Goal: Task Accomplishment & Management: Use online tool/utility

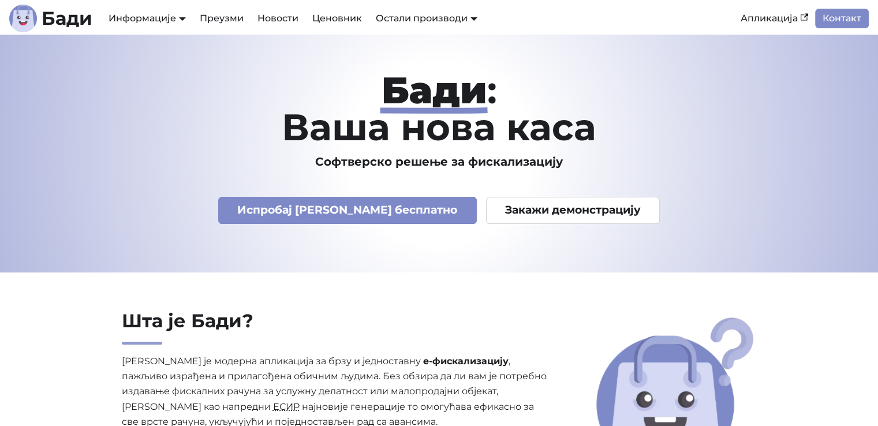
click at [777, 21] on link "Апликација" at bounding box center [773, 19] width 81 height 20
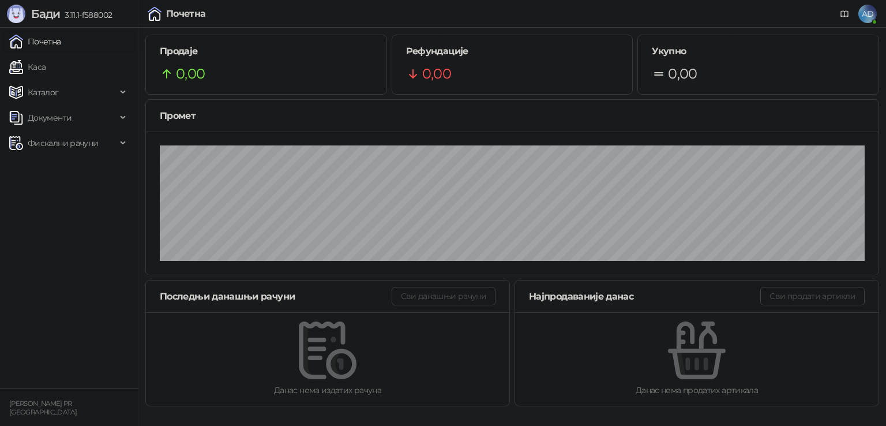
click at [32, 93] on span "Каталог" at bounding box center [43, 92] width 31 height 23
click at [62, 215] on span "Документи" at bounding box center [50, 221] width 44 height 23
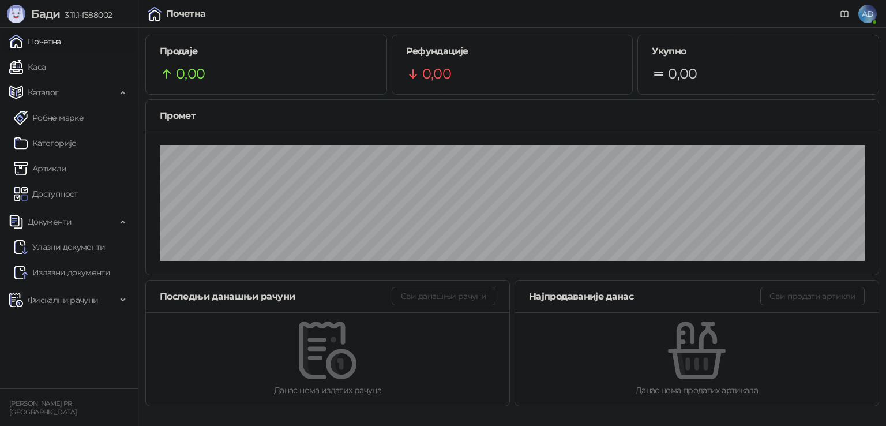
click at [72, 248] on link "Улазни документи" at bounding box center [60, 246] width 92 height 23
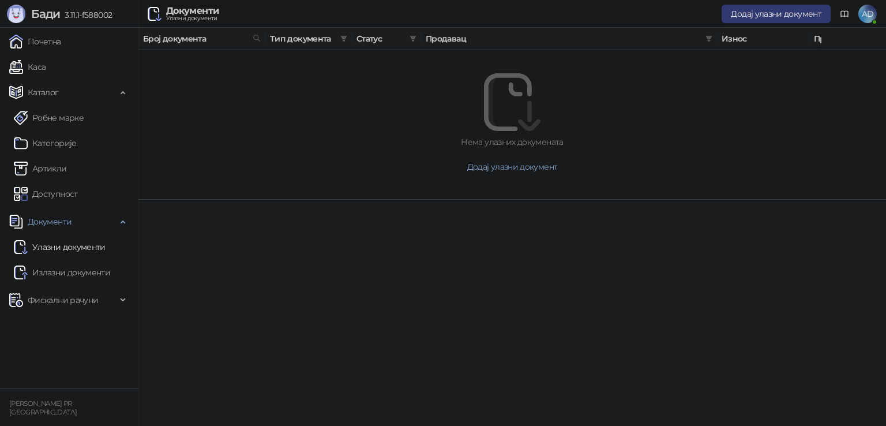
click at [59, 276] on link "Излазни документи" at bounding box center [62, 272] width 96 height 23
click at [56, 298] on span "Фискални рачуни" at bounding box center [63, 300] width 70 height 23
click at [64, 118] on link "Робне марке" at bounding box center [49, 117] width 70 height 23
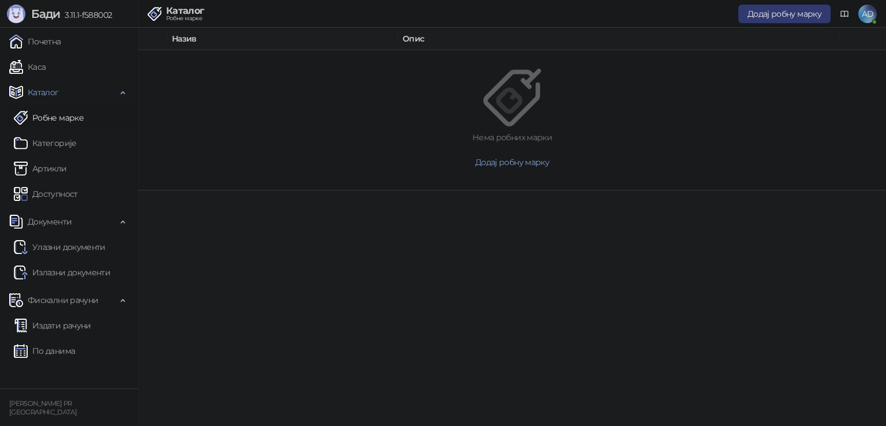
click at [55, 153] on link "Категорије" at bounding box center [45, 143] width 63 height 23
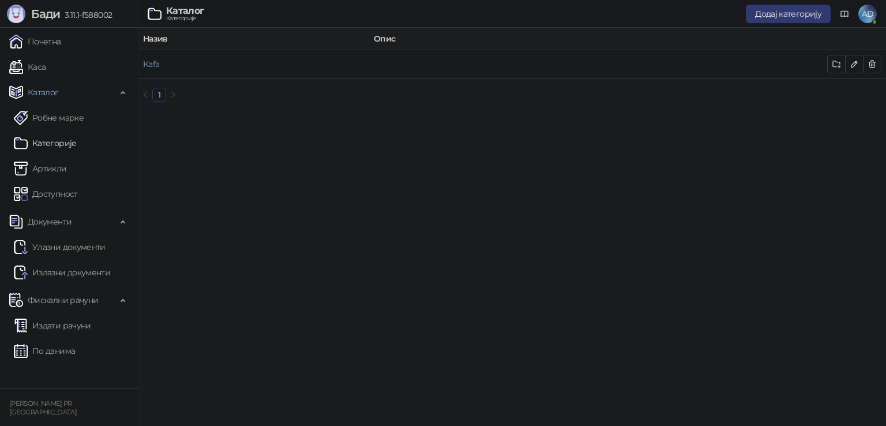
click at [53, 164] on link "Артикли" at bounding box center [40, 168] width 53 height 23
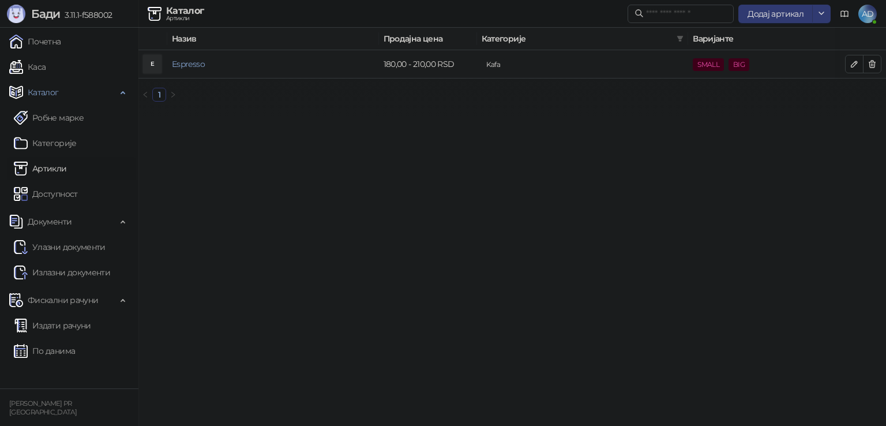
click at [185, 66] on link "Espresso" at bounding box center [188, 64] width 33 height 10
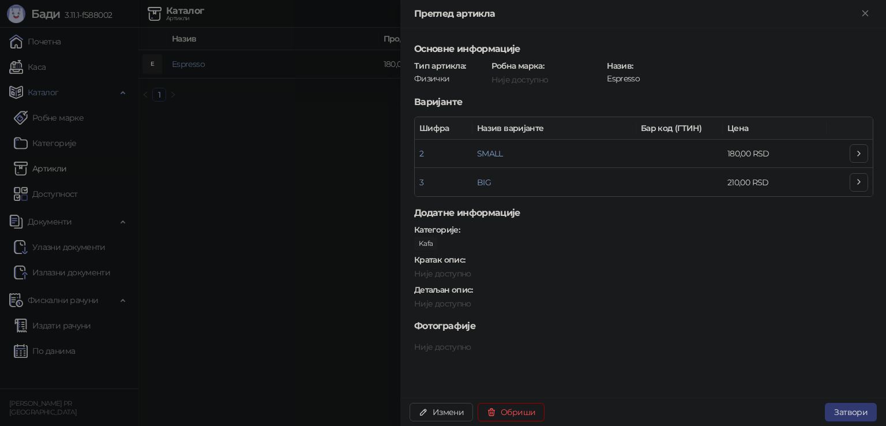
click at [359, 222] on div at bounding box center [443, 213] width 886 height 426
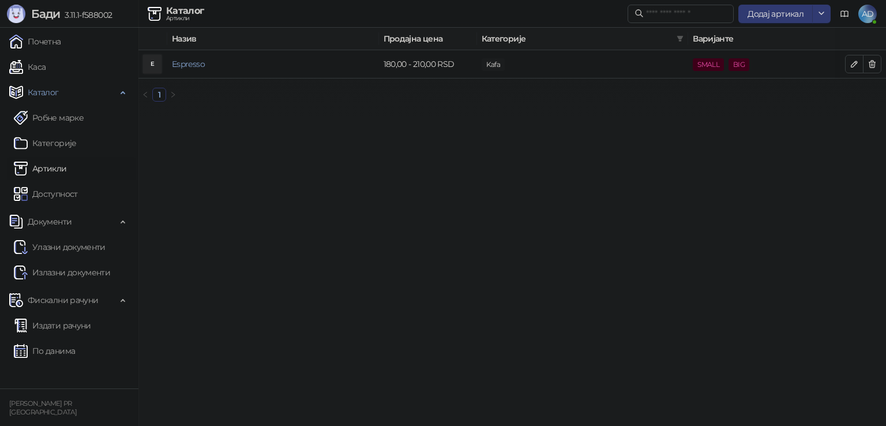
click at [58, 147] on link "Категорије" at bounding box center [45, 143] width 63 height 23
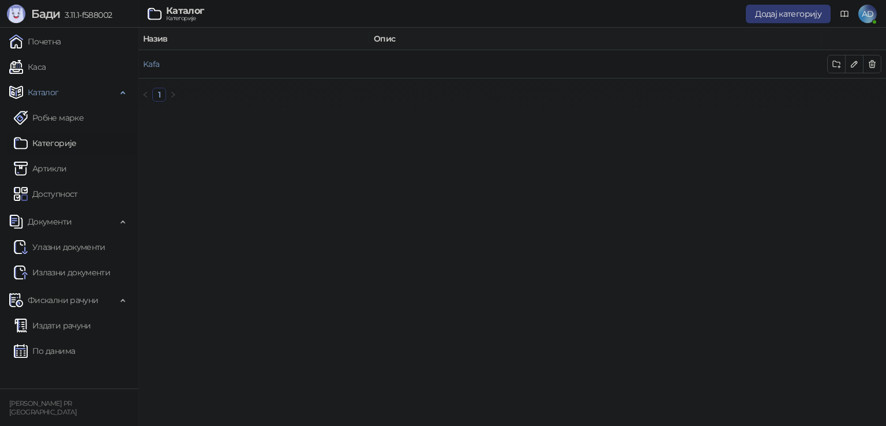
click at [789, 8] on button "Додај категорију" at bounding box center [788, 14] width 85 height 18
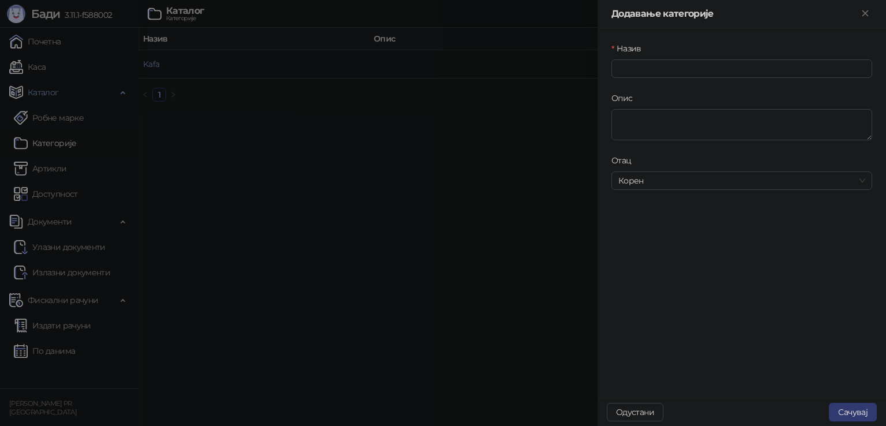
click at [477, 149] on div at bounding box center [443, 213] width 886 height 426
